Goal: Use online tool/utility: Utilize a website feature to perform a specific function

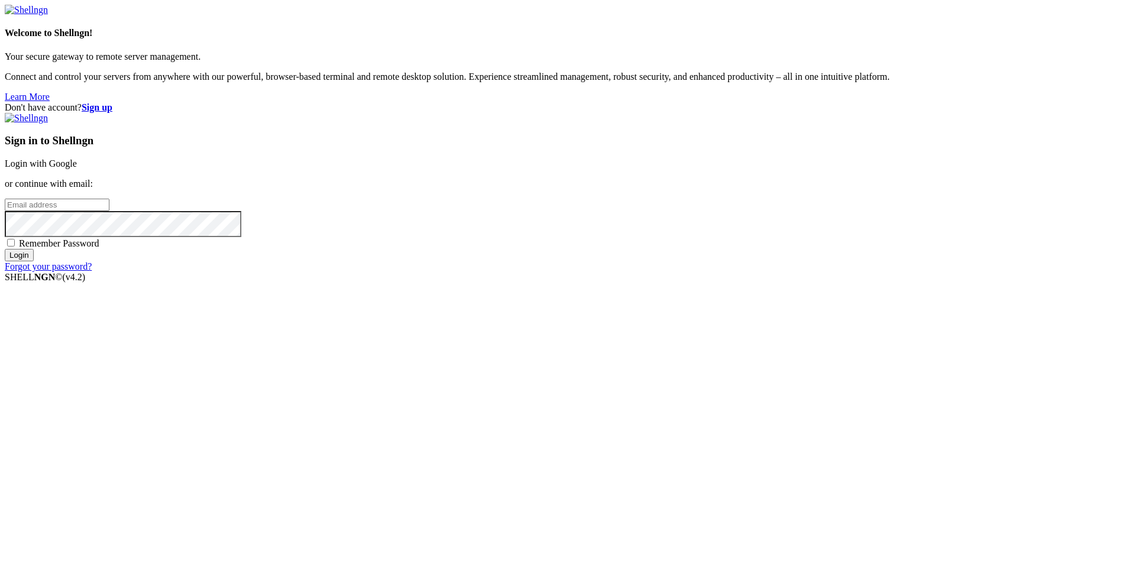
click at [77, 169] on link "Login with Google" at bounding box center [41, 163] width 72 height 10
click at [749, 227] on div "Sign in to Shellngn Login with Google or continue with email: Remember Password…" at bounding box center [565, 198] width 1121 height 170
click at [77, 169] on link "Login with Google" at bounding box center [41, 163] width 72 height 10
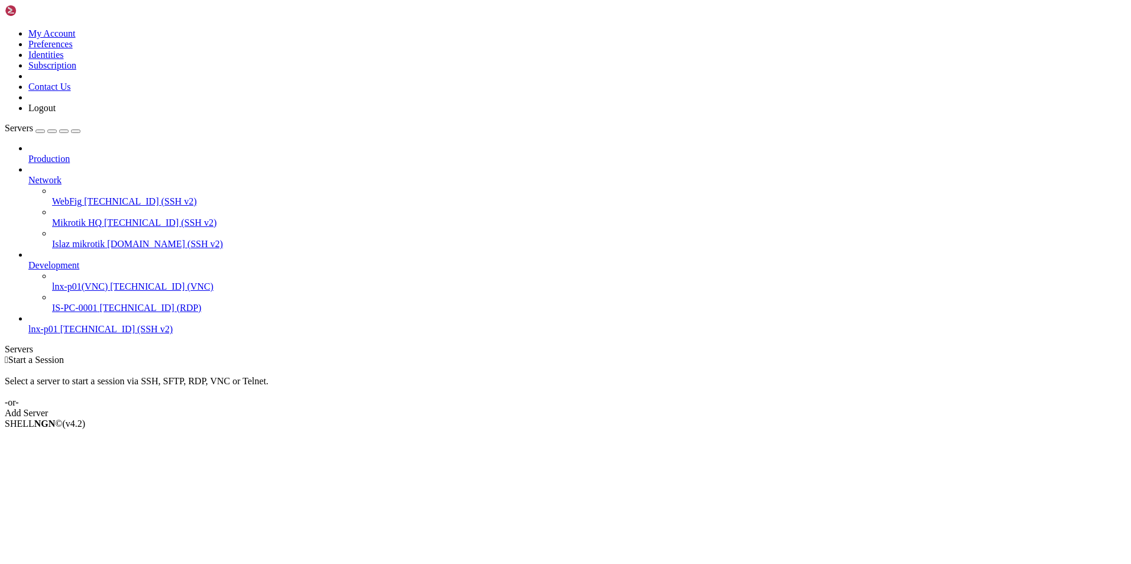
click at [110, 281] on span "86.122.95.238 (VNC)" at bounding box center [161, 286] width 103 height 10
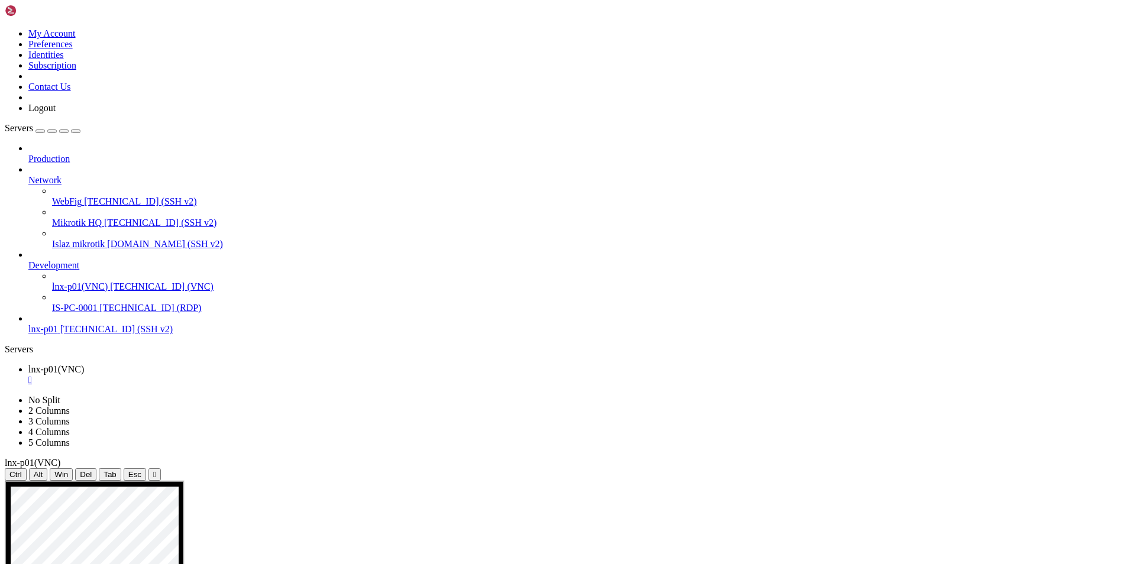
drag, startPoint x: 336, startPoint y: 534, endPoint x: 623, endPoint y: 550, distance: 287.2
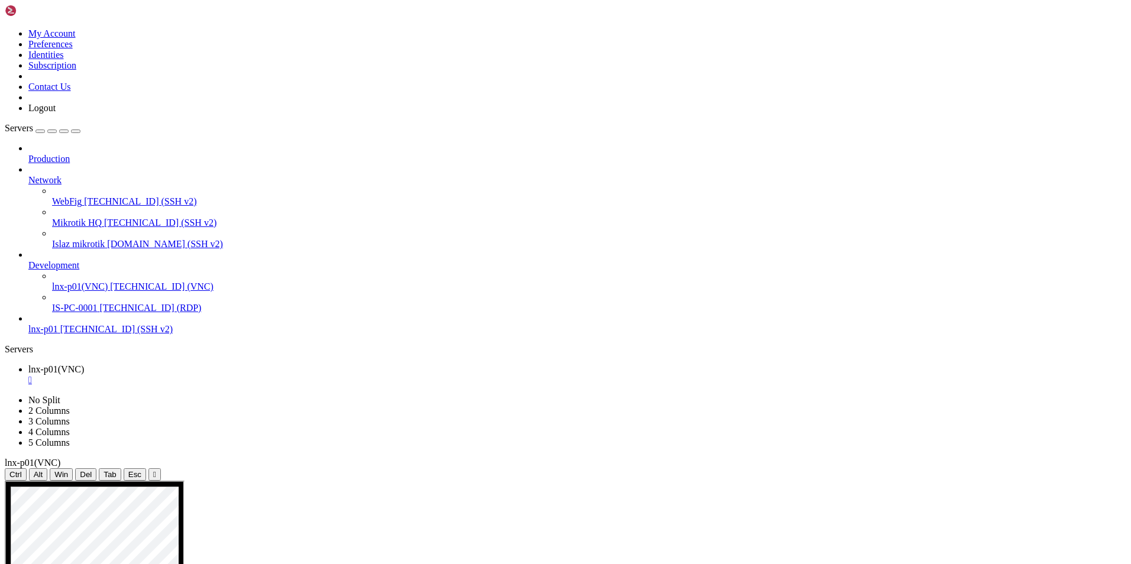
drag, startPoint x: 369, startPoint y: 532, endPoint x: 269, endPoint y: 536, distance: 100.0
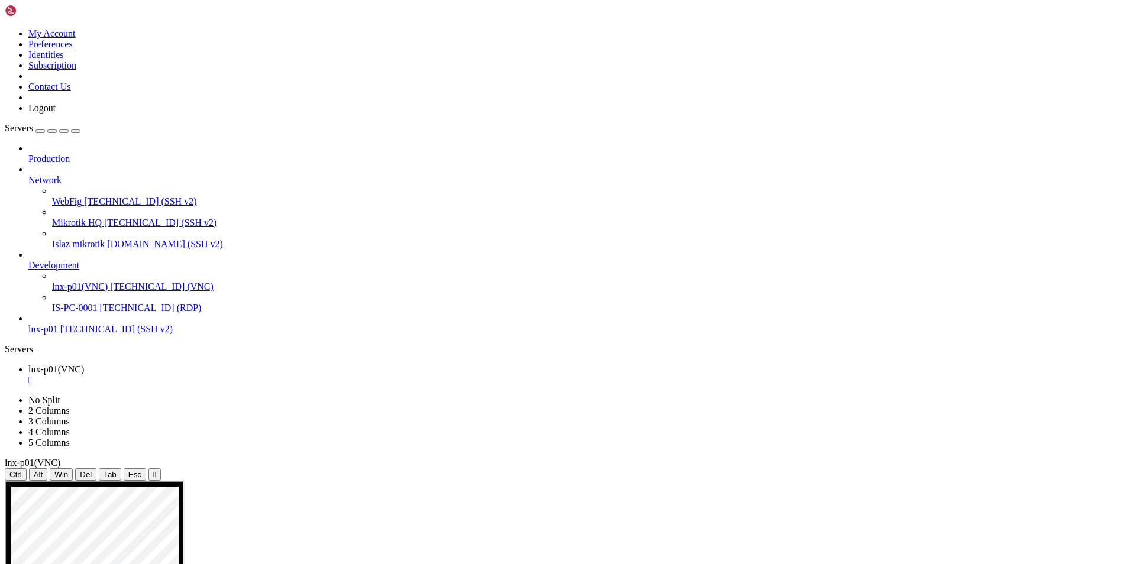
drag, startPoint x: 565, startPoint y: 674, endPoint x: 358, endPoint y: 588, distance: 223.8
drag, startPoint x: 529, startPoint y: 752, endPoint x: 692, endPoint y: 872, distance: 202.7
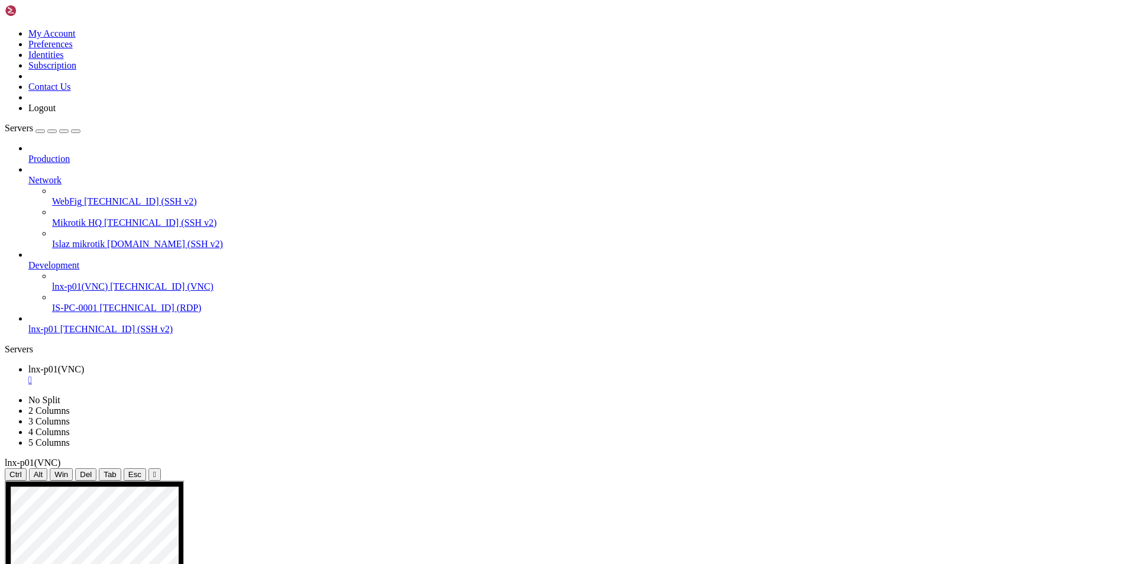
drag, startPoint x: 491, startPoint y: 671, endPoint x: 338, endPoint y: 617, distance: 161.6
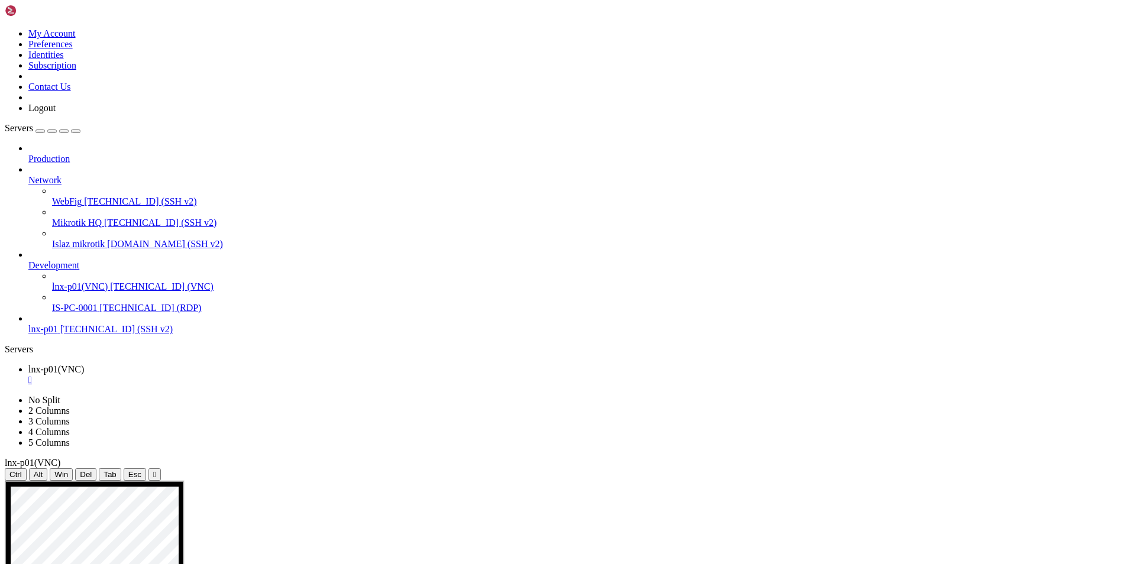
drag, startPoint x: 583, startPoint y: 783, endPoint x: 811, endPoint y: 927, distance: 269.2
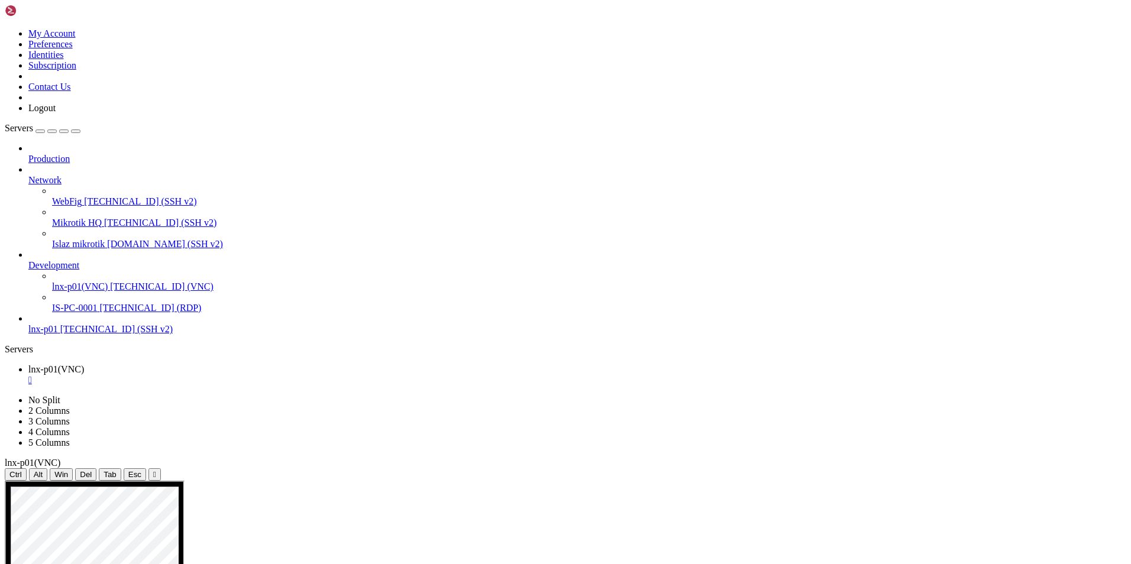
drag, startPoint x: 449, startPoint y: 606, endPoint x: 391, endPoint y: 564, distance: 71.6
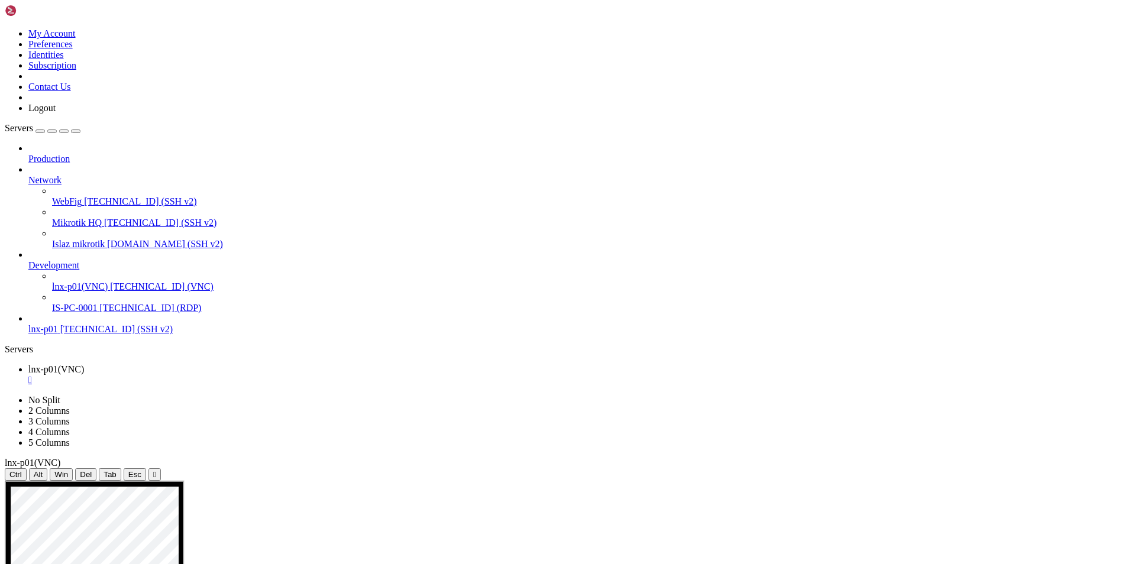
drag, startPoint x: 512, startPoint y: 724, endPoint x: 477, endPoint y: 724, distance: 34.9
